Goal: Task Accomplishment & Management: Manage account settings

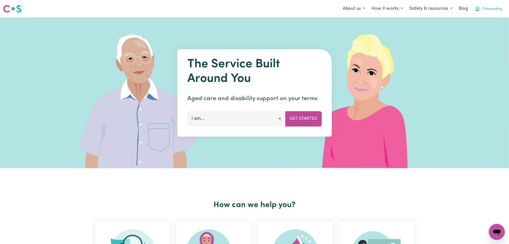
click at [478, 13] on button "Onboarding" at bounding box center [488, 9] width 35 height 11
click at [475, 32] on link "Logout" at bounding box center [486, 29] width 40 height 10
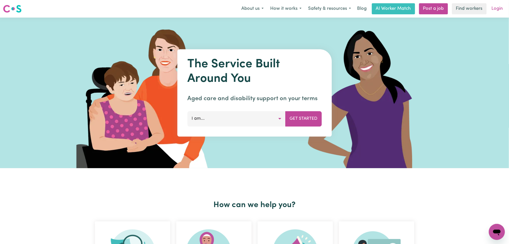
click at [505, 8] on link "Login" at bounding box center [496, 8] width 17 height 11
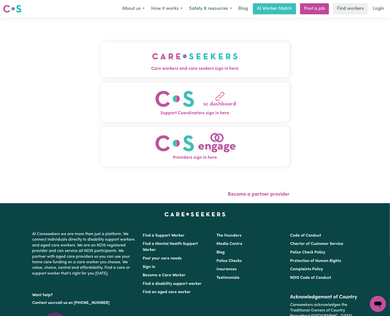
drag, startPoint x: 122, startPoint y: 30, endPoint x: 113, endPoint y: 37, distance: 12.0
click at [122, 30] on div "Care workers and care seekers sign in here Support Coordinators sign in here Pr…" at bounding box center [194, 107] width 189 height 158
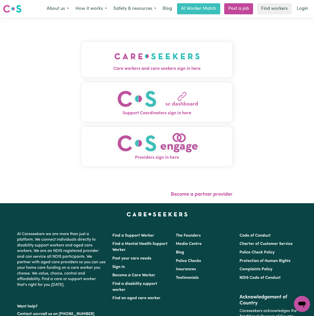
click at [33, 77] on div "Care workers and care seekers sign in here Support Coordinators sign in here Pr…" at bounding box center [157, 110] width 314 height 185
click at [54, 105] on div "Care workers and care seekers sign in here Support Coordinators sign in here Pr…" at bounding box center [158, 110] width 317 height 185
click at [136, 83] on button "Support Coordinators sign in here" at bounding box center [158, 101] width 153 height 39
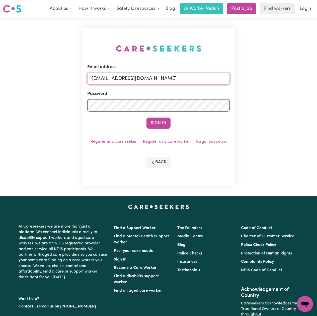
click at [113, 82] on input "[EMAIL_ADDRESS][DOMAIN_NAME]" at bounding box center [158, 79] width 143 height 12
drag, startPoint x: 117, startPoint y: 77, endPoint x: 265, endPoint y: 91, distance: 148.3
click at [265, 91] on div "Email address Superuser~jakedworkin@hotmail.com Password Sign In Register as a …" at bounding box center [158, 107] width 317 height 178
type input "Superuser~chloezhou222@gmail.com"
click at [163, 120] on button "Sign In" at bounding box center [159, 122] width 24 height 11
